Goal: Information Seeking & Learning: Learn about a topic

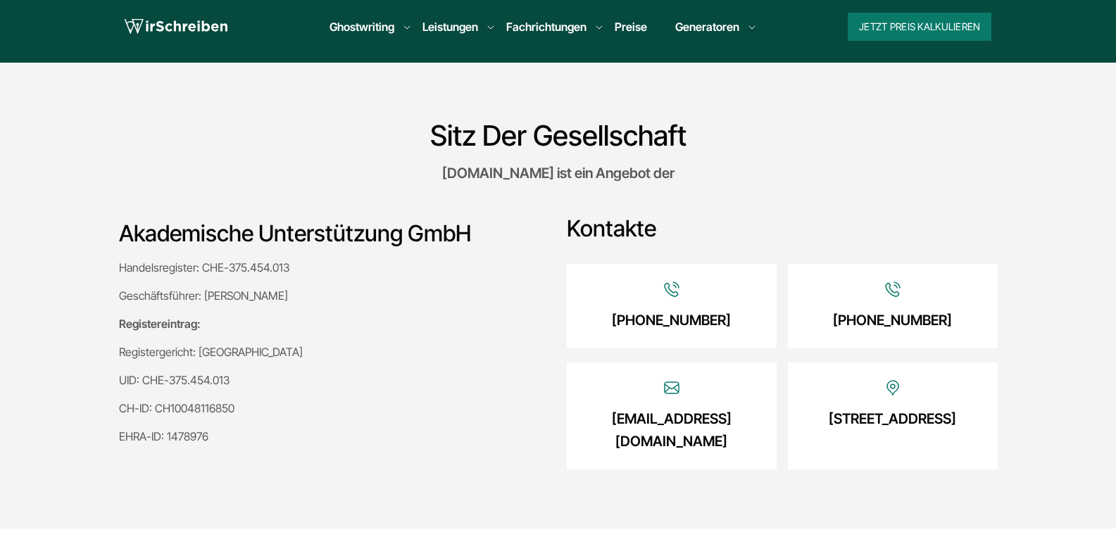
scroll to position [282, 0]
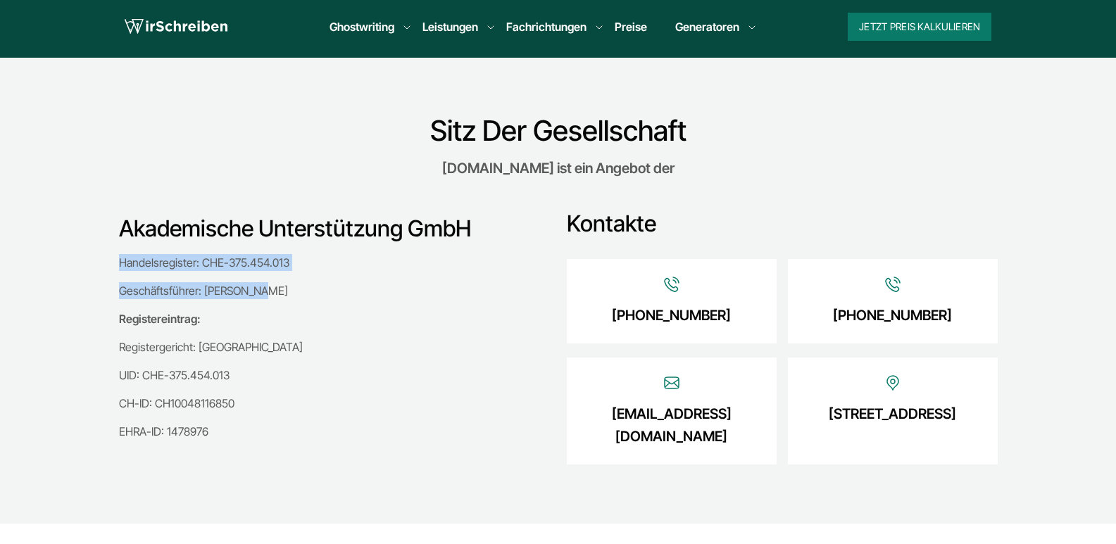
drag, startPoint x: 260, startPoint y: 296, endPoint x: 109, endPoint y: 253, distance: 156.4
click at [109, 253] on div "Akademische Unterstützung GmbH Handelsregister: CHE-375.454.013 Geschäftsführer…" at bounding box center [558, 328] width 901 height 279
copy div "Handelsregister: CHE-375.454.013 Geschäftsführer: Eugen Nutz"
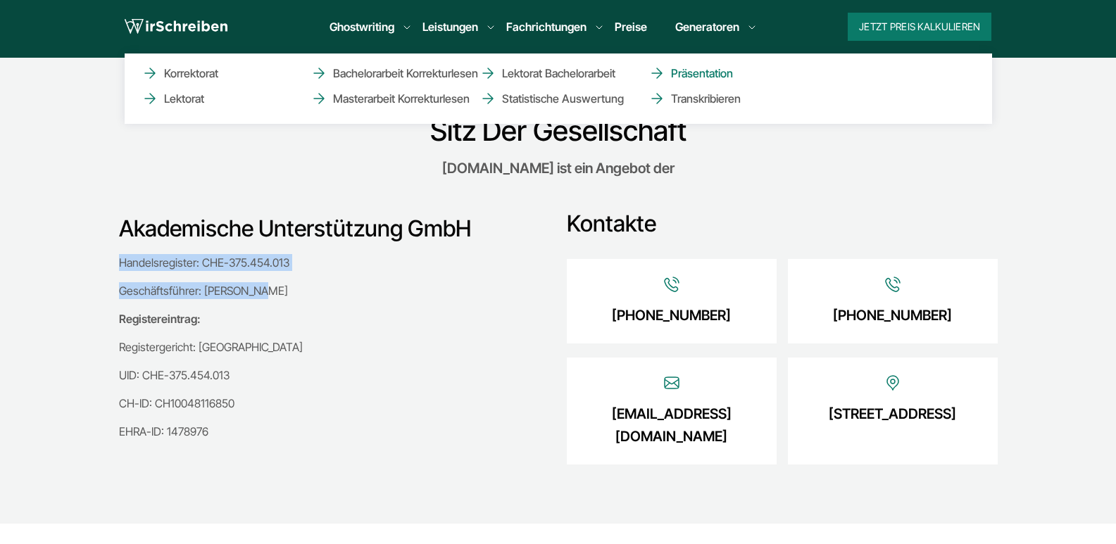
click at [705, 72] on link "Präsentation" at bounding box center [718, 73] width 141 height 17
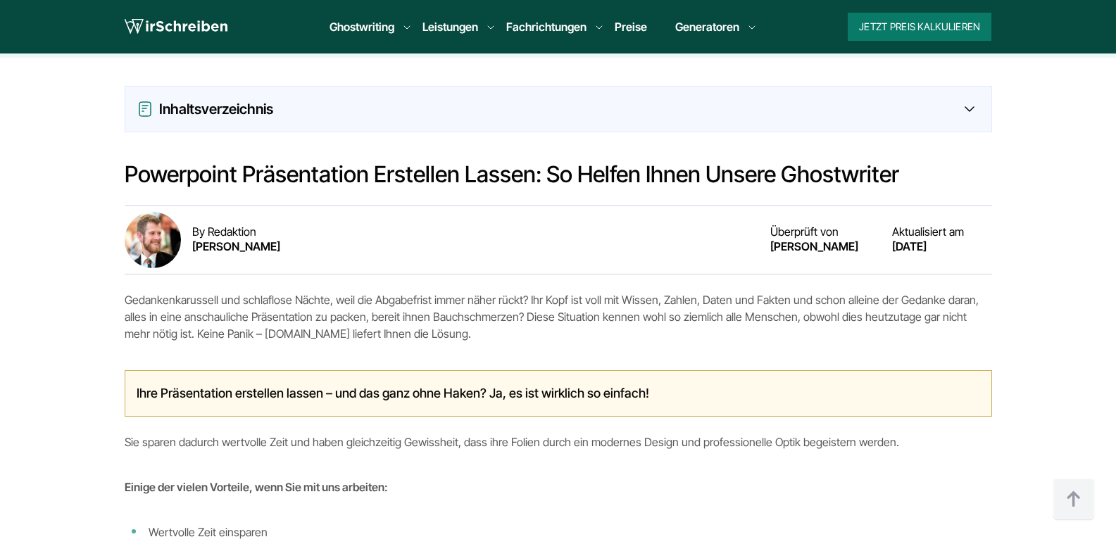
scroll to position [1142, 0]
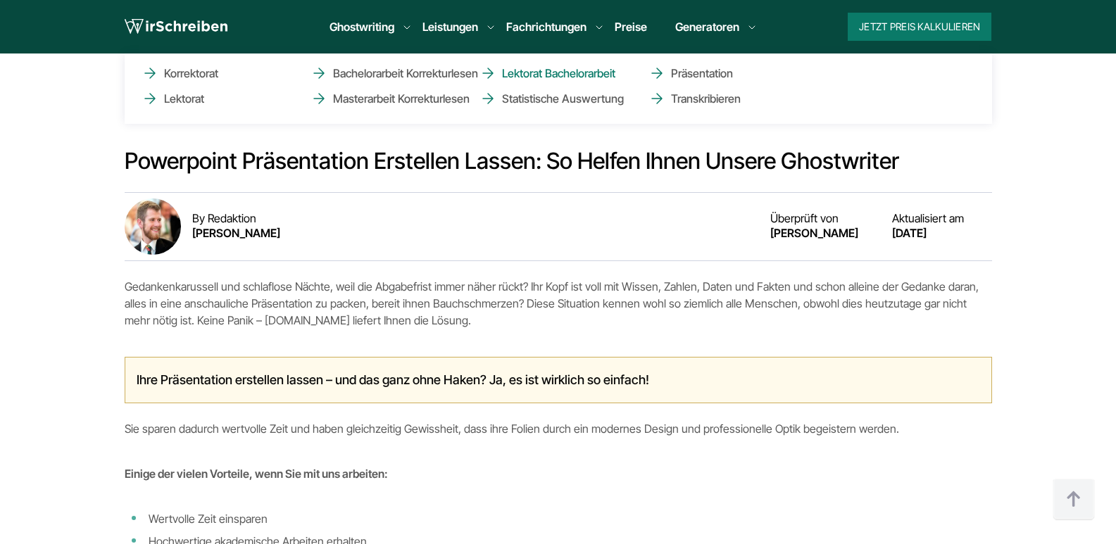
click at [538, 77] on link "Lektorat Bachelorarbeit" at bounding box center [549, 73] width 141 height 17
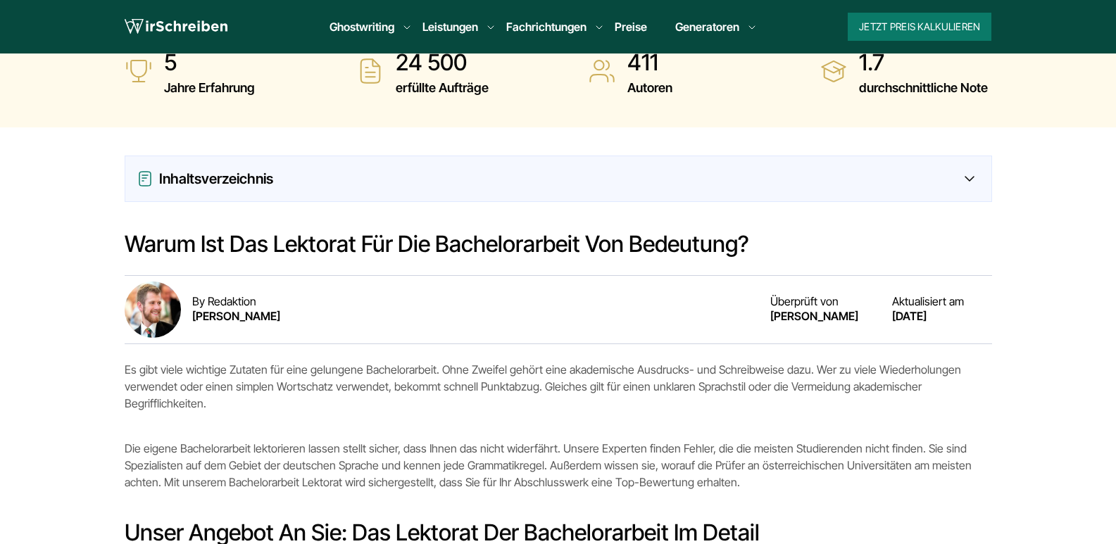
scroll to position [482, 0]
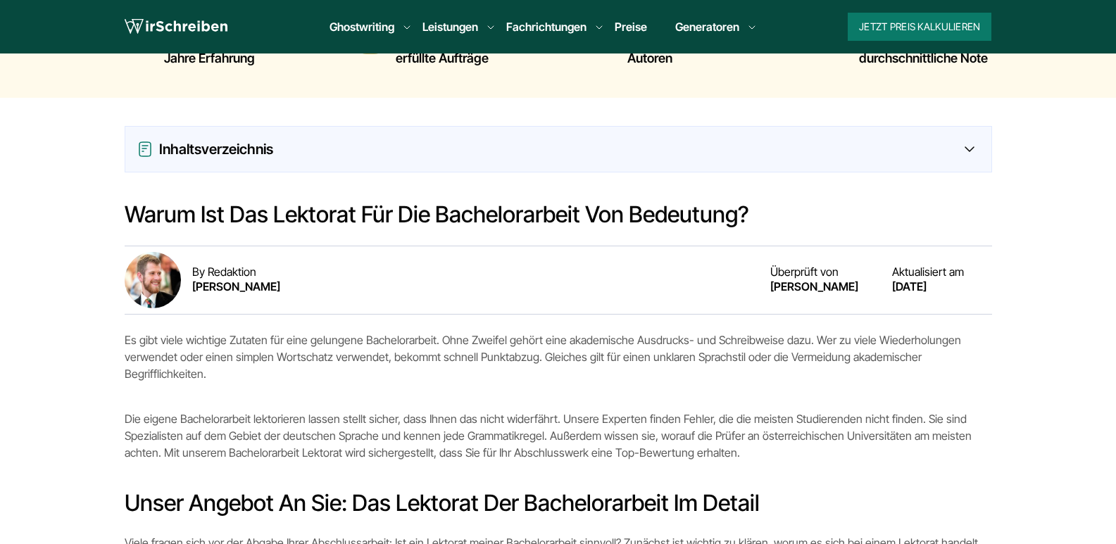
click at [590, 149] on div "Inhaltsverzeichnis" at bounding box center [558, 149] width 843 height 23
click at [971, 147] on icon at bounding box center [969, 149] width 10 height 6
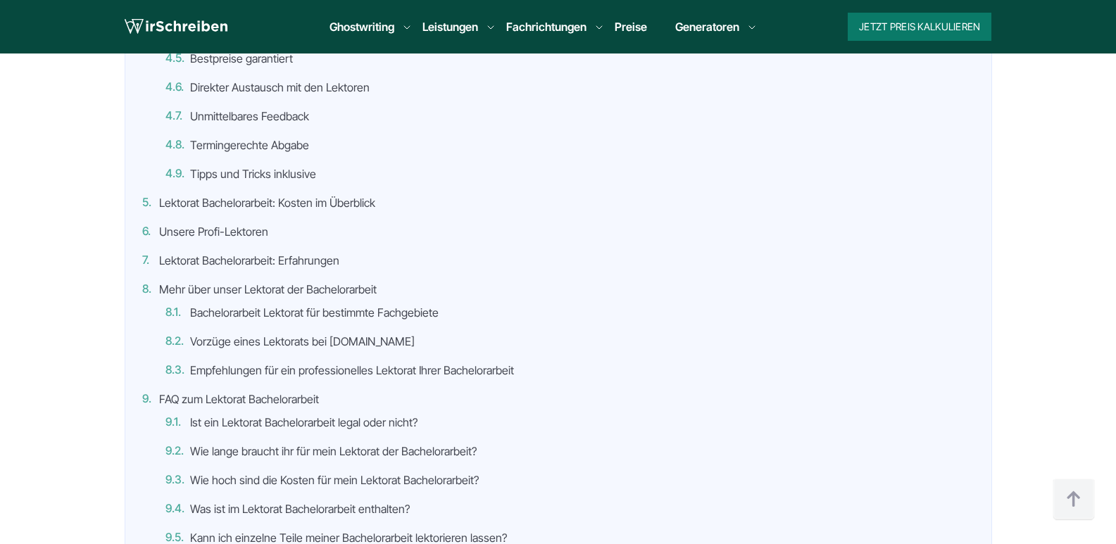
scroll to position [840, 0]
click at [215, 227] on link "Unsere Profi-Lektoren" at bounding box center [213, 231] width 109 height 14
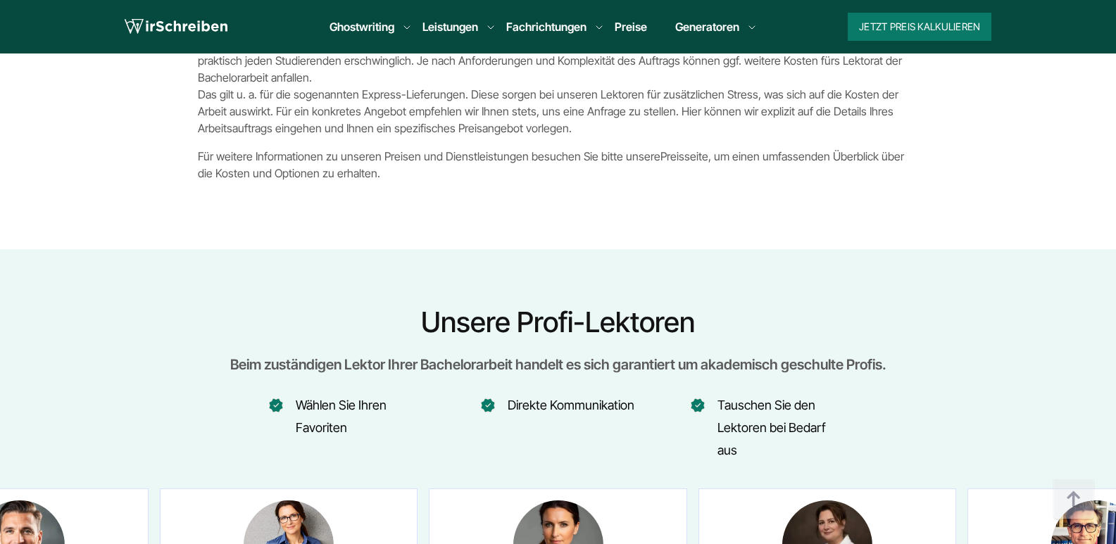
scroll to position [3432, 0]
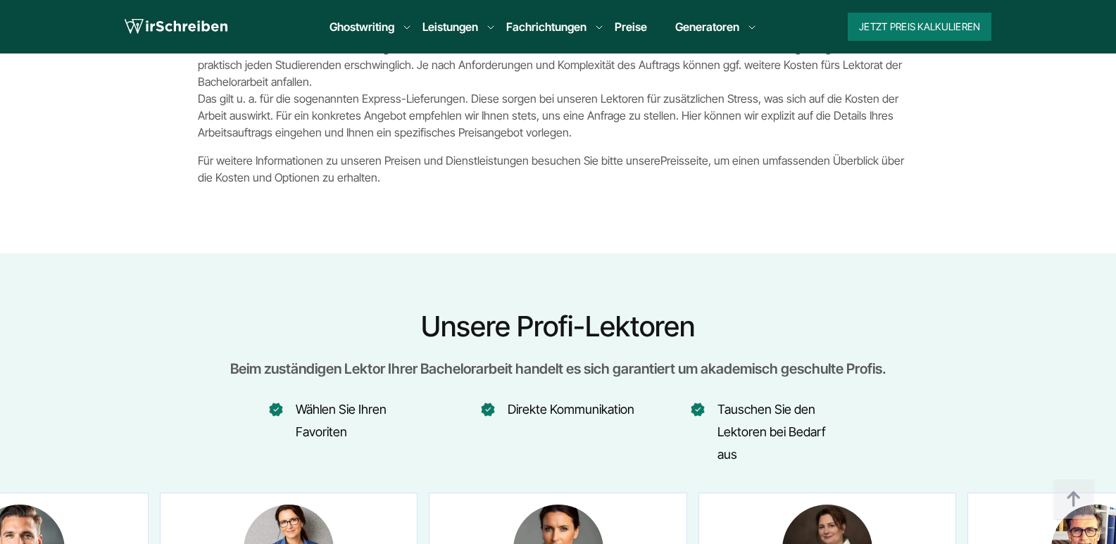
click at [633, 24] on link "Preise" at bounding box center [630, 27] width 32 height 14
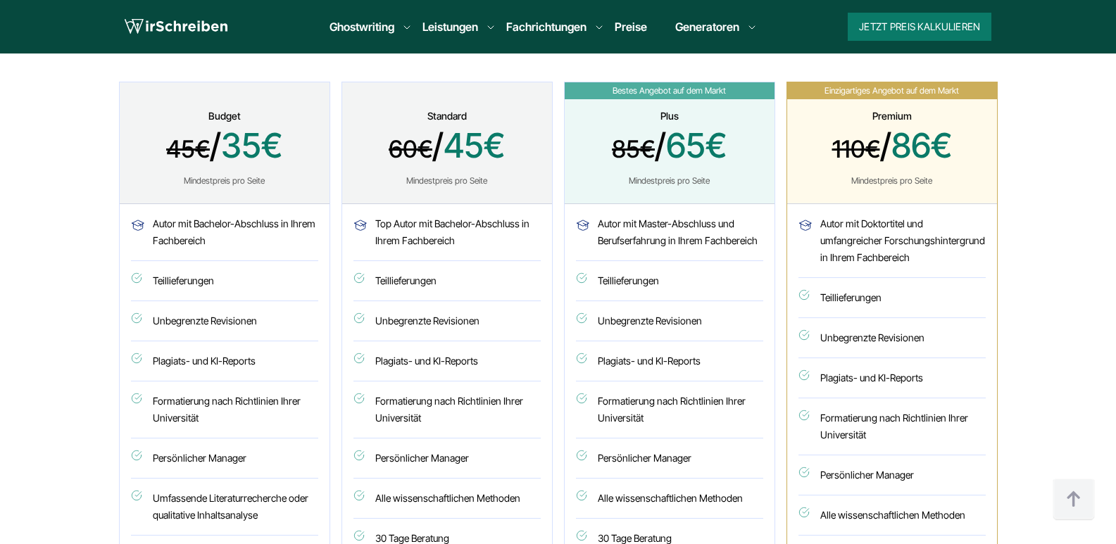
scroll to position [707, 0]
